Goal: Information Seeking & Learning: Learn about a topic

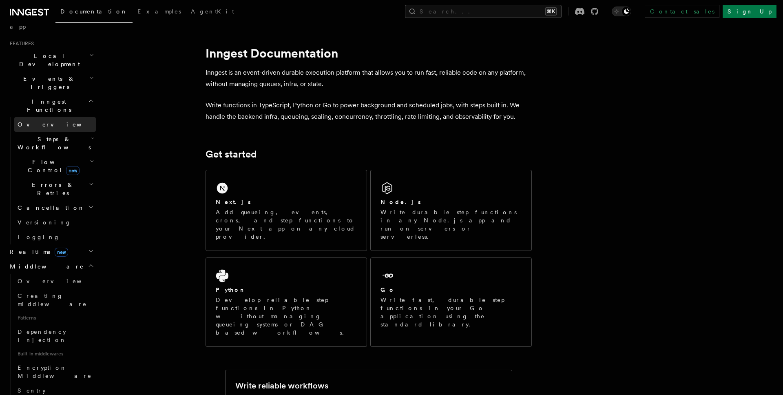
scroll to position [168, 0]
click at [40, 277] on span "Overview" at bounding box center [60, 280] width 84 height 7
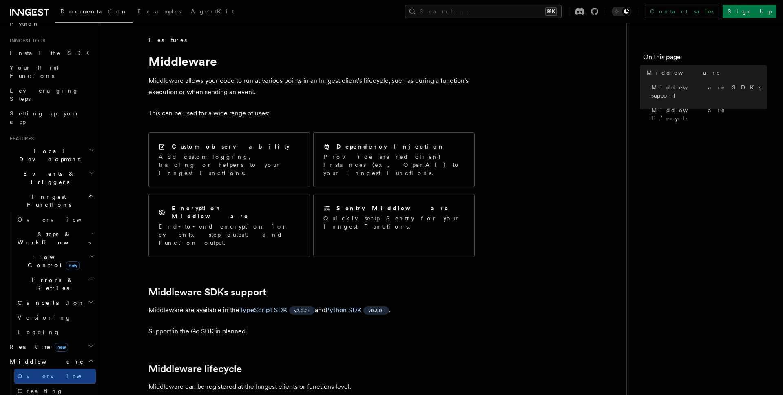
scroll to position [73, 0]
click at [47, 192] on span "Inngest Functions" at bounding box center [48, 200] width 82 height 16
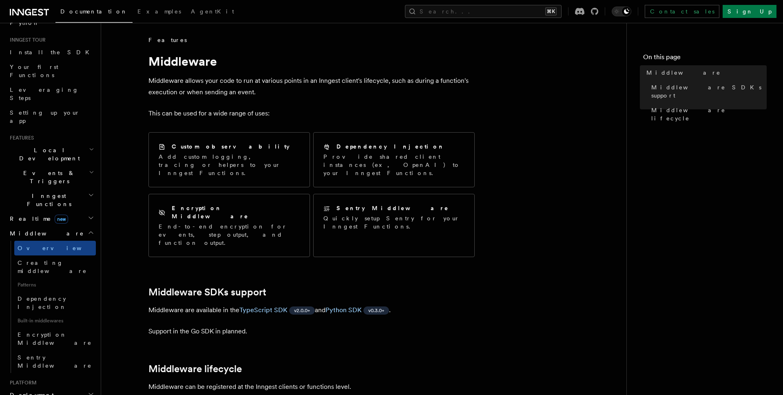
click at [46, 146] on span "Local Development" at bounding box center [48, 154] width 82 height 16
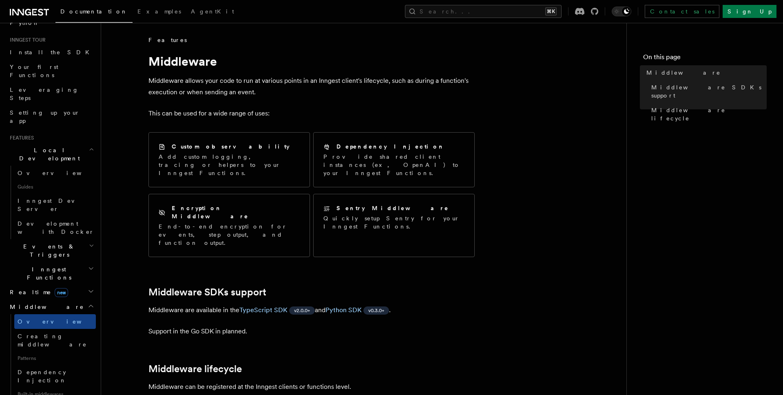
click at [46, 242] on span "Events & Triggers" at bounding box center [48, 250] width 82 height 16
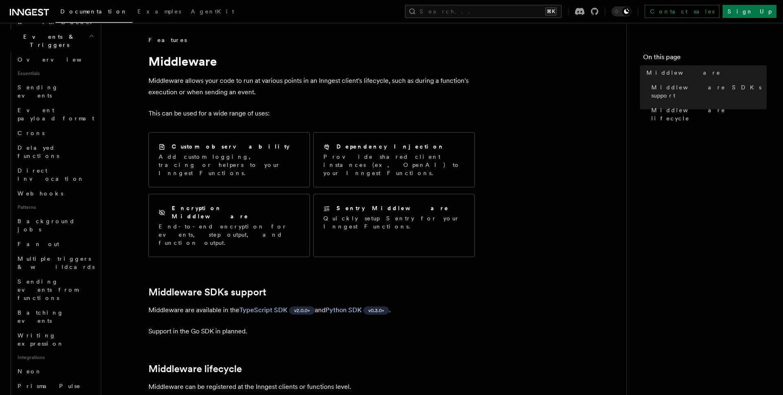
scroll to position [295, 0]
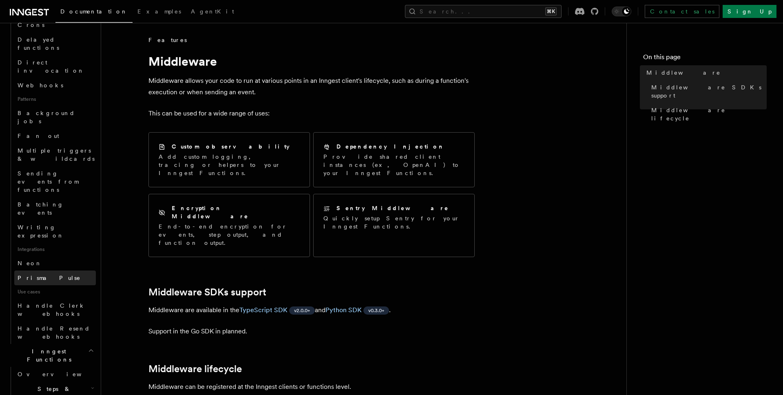
scroll to position [394, 0]
